Goal: Communication & Community: Connect with others

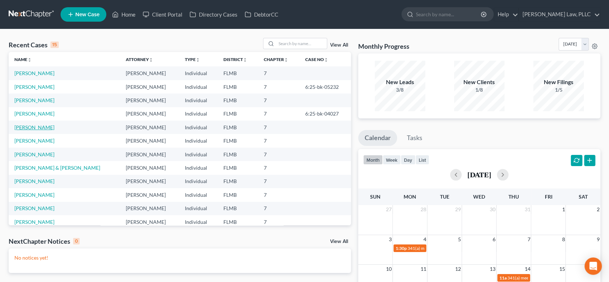
click at [39, 127] on link "[PERSON_NAME]" at bounding box center [34, 127] width 40 height 6
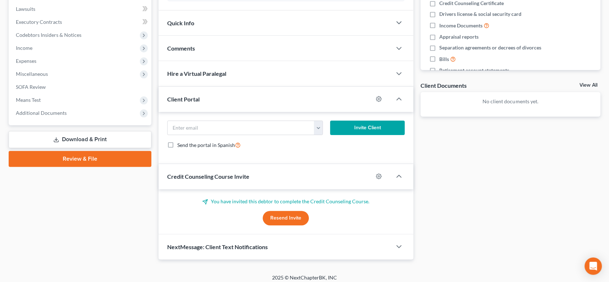
scroll to position [193, 0]
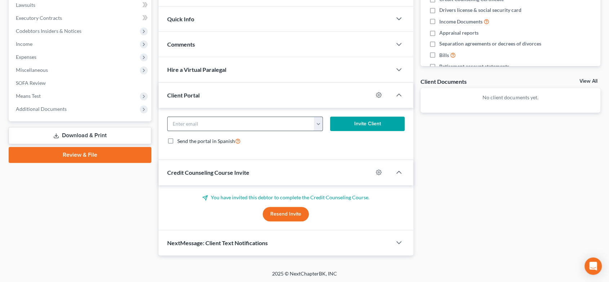
click at [230, 123] on input "email" at bounding box center [241, 124] width 147 height 14
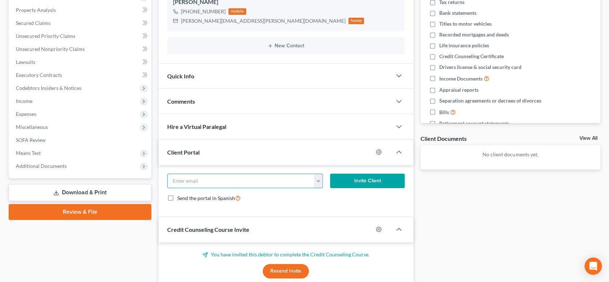
scroll to position [73, 0]
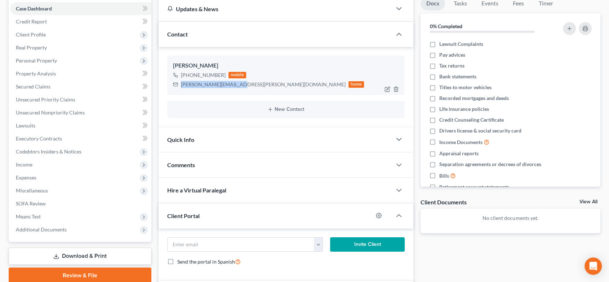
drag, startPoint x: 237, startPoint y: 84, endPoint x: 182, endPoint y: 81, distance: 55.3
click at [175, 80] on div "[PERSON_NAME][EMAIL_ADDRESS][PERSON_NAME][DOMAIN_NAME] home" at bounding box center [268, 84] width 191 height 9
copy div "[PERSON_NAME][EMAIL_ADDRESS][PERSON_NAME][DOMAIN_NAME]"
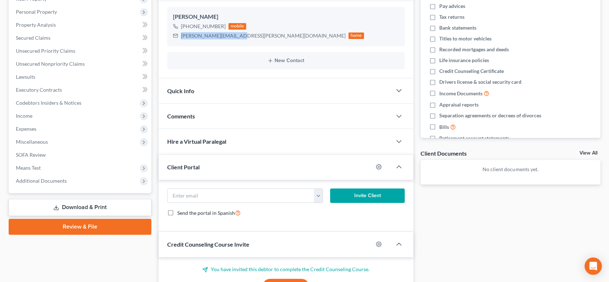
scroll to position [193, 0]
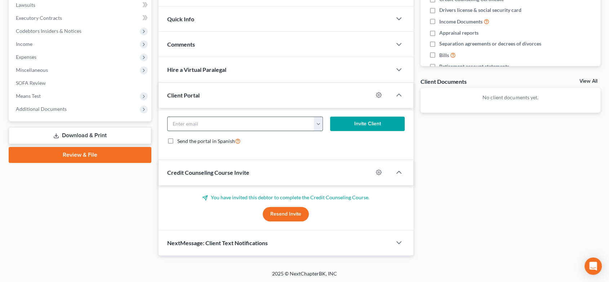
click at [208, 127] on input "email" at bounding box center [241, 124] width 147 height 14
paste input "[PERSON_NAME][EMAIL_ADDRESS][PERSON_NAME][DOMAIN_NAME]"
type input "[PERSON_NAME][EMAIL_ADDRESS][PERSON_NAME][DOMAIN_NAME]"
click at [366, 125] on button "Invite Client" at bounding box center [367, 123] width 74 height 14
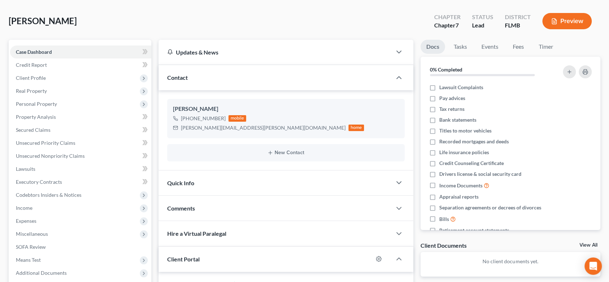
scroll to position [0, 0]
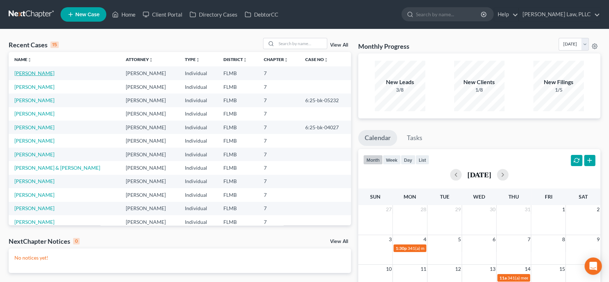
click at [30, 74] on link "[PERSON_NAME]" at bounding box center [34, 73] width 40 height 6
